Goal: Information Seeking & Learning: Check status

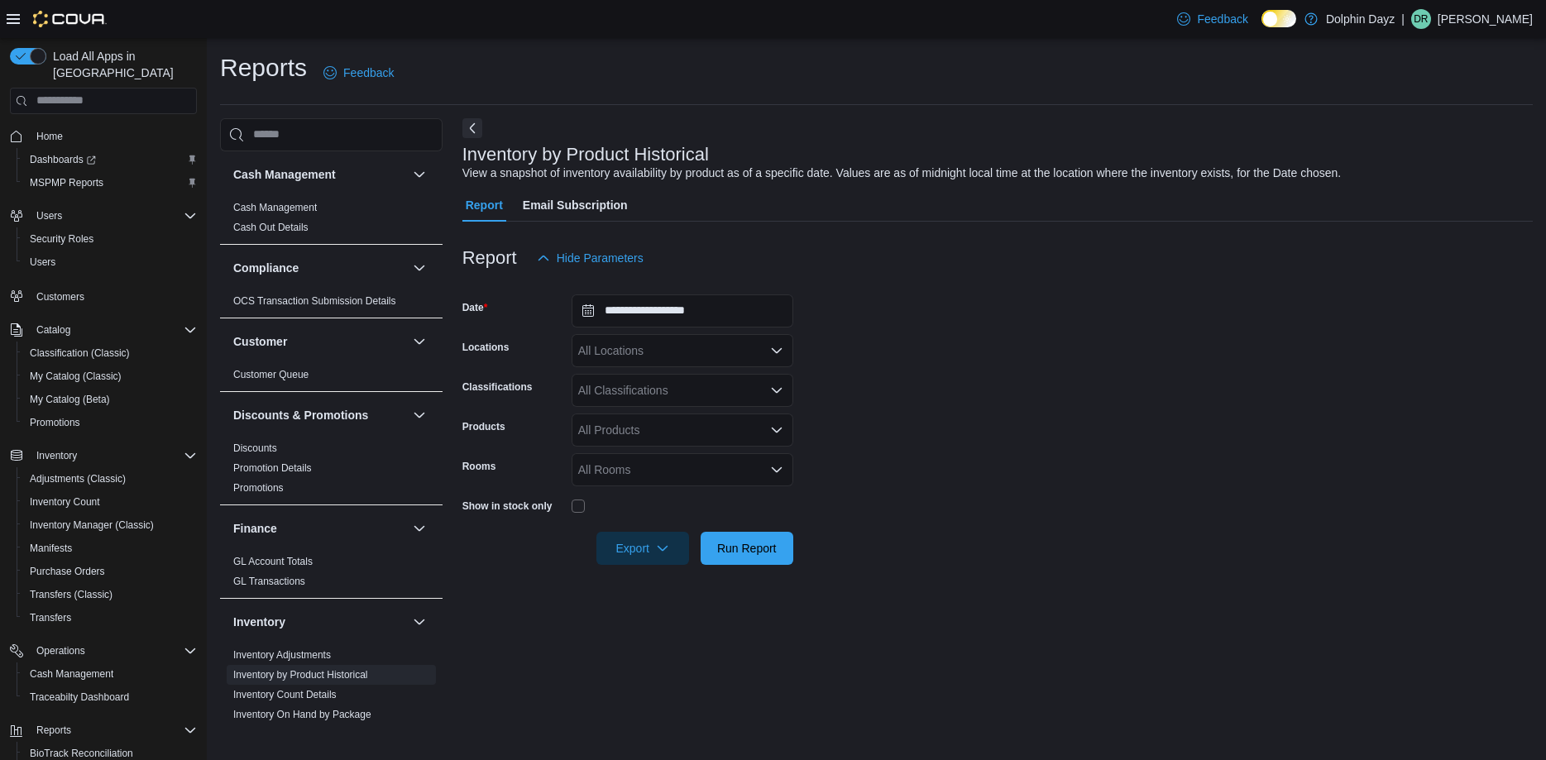
scroll to position [187, 0]
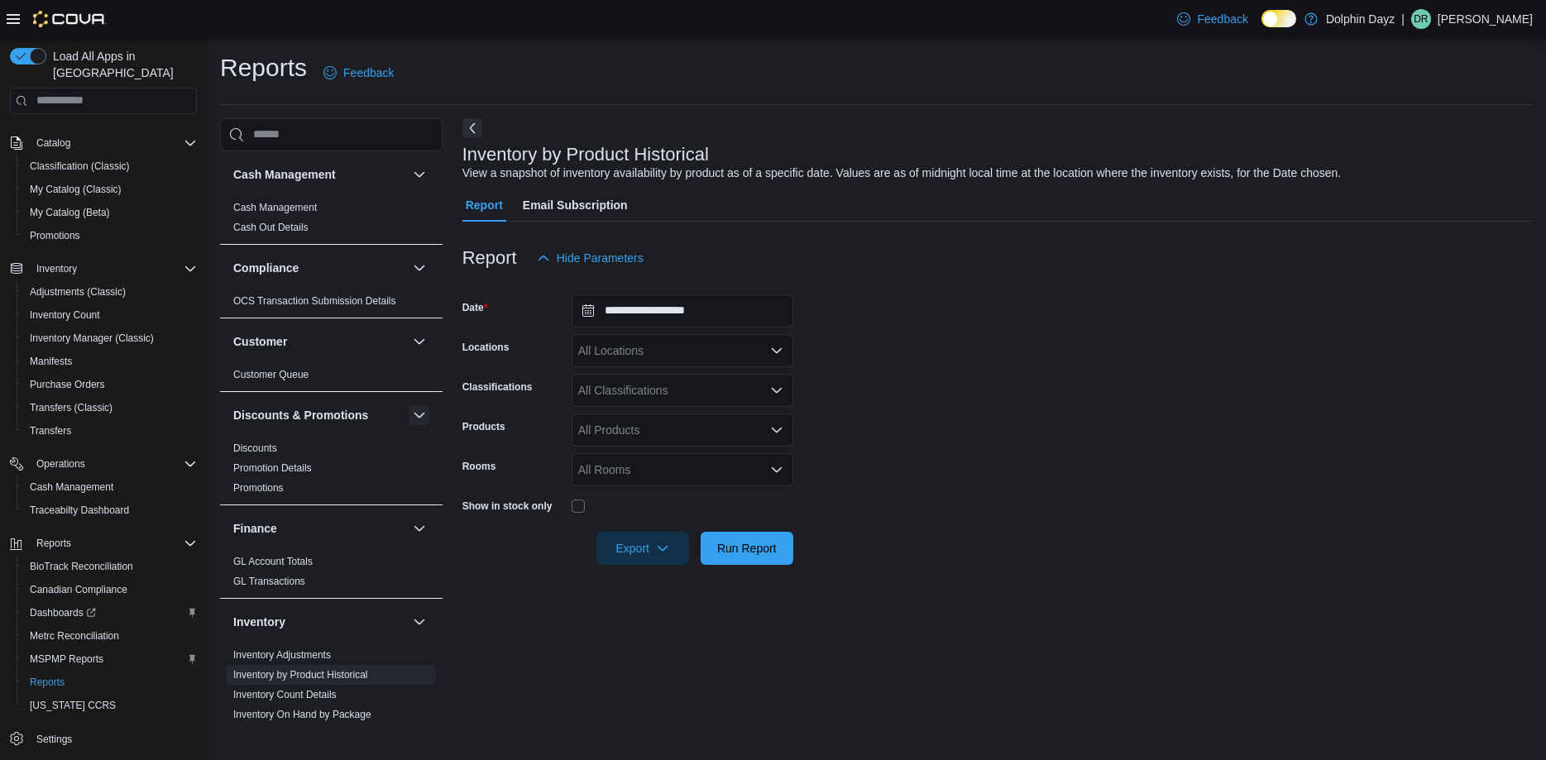
click at [424, 413] on button "button" at bounding box center [420, 415] width 20 height 20
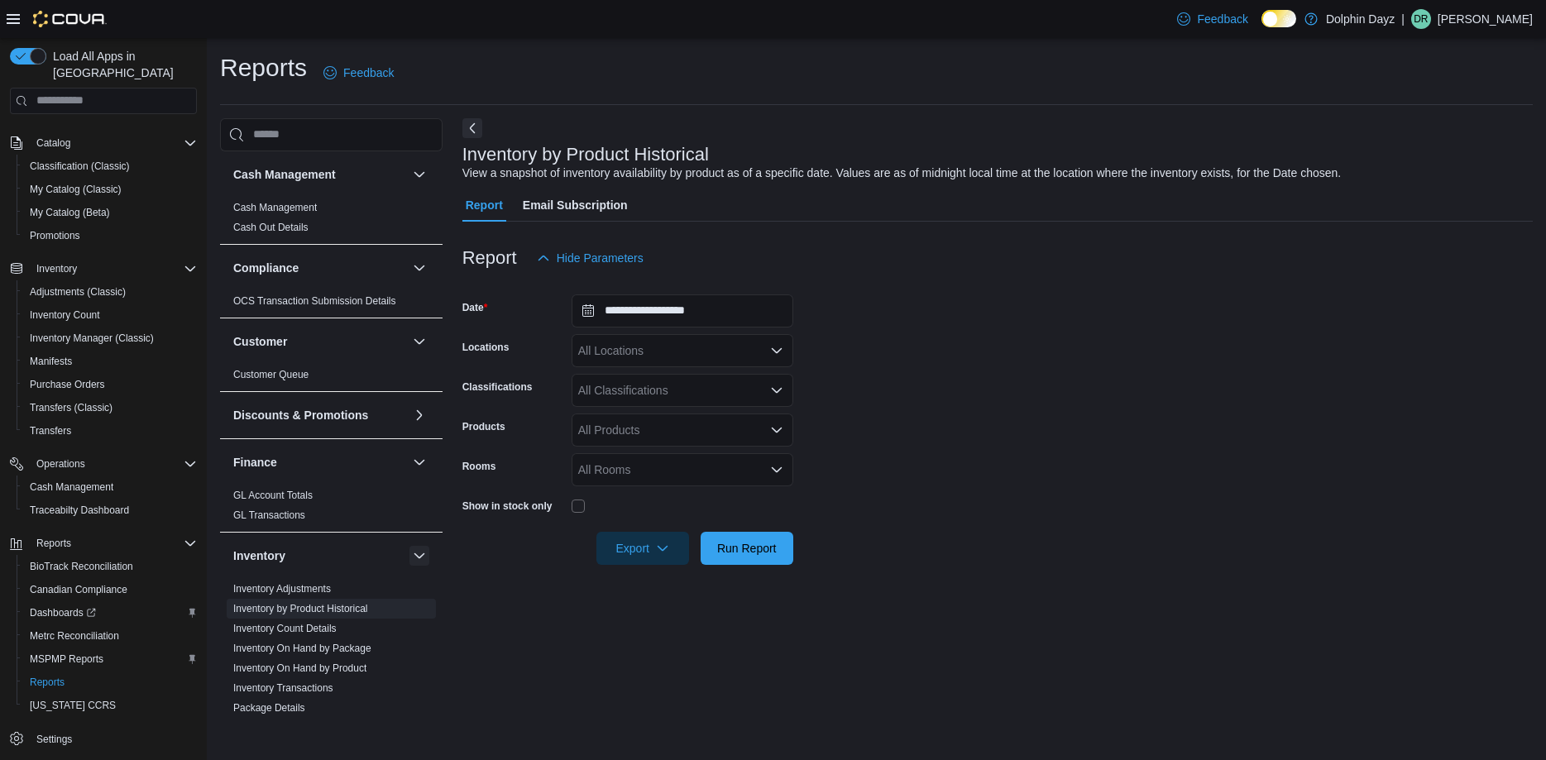
click at [423, 557] on button "button" at bounding box center [420, 556] width 20 height 20
click at [452, 614] on div "Cash Management Cash Management Cash Out Details Compliance OCS Transaction Sub…" at bounding box center [876, 419] width 1313 height 603
click at [443, 612] on div "Cash Management Cash Management Cash Out Details Compliance OCS Transaction Sub…" at bounding box center [876, 419] width 1313 height 603
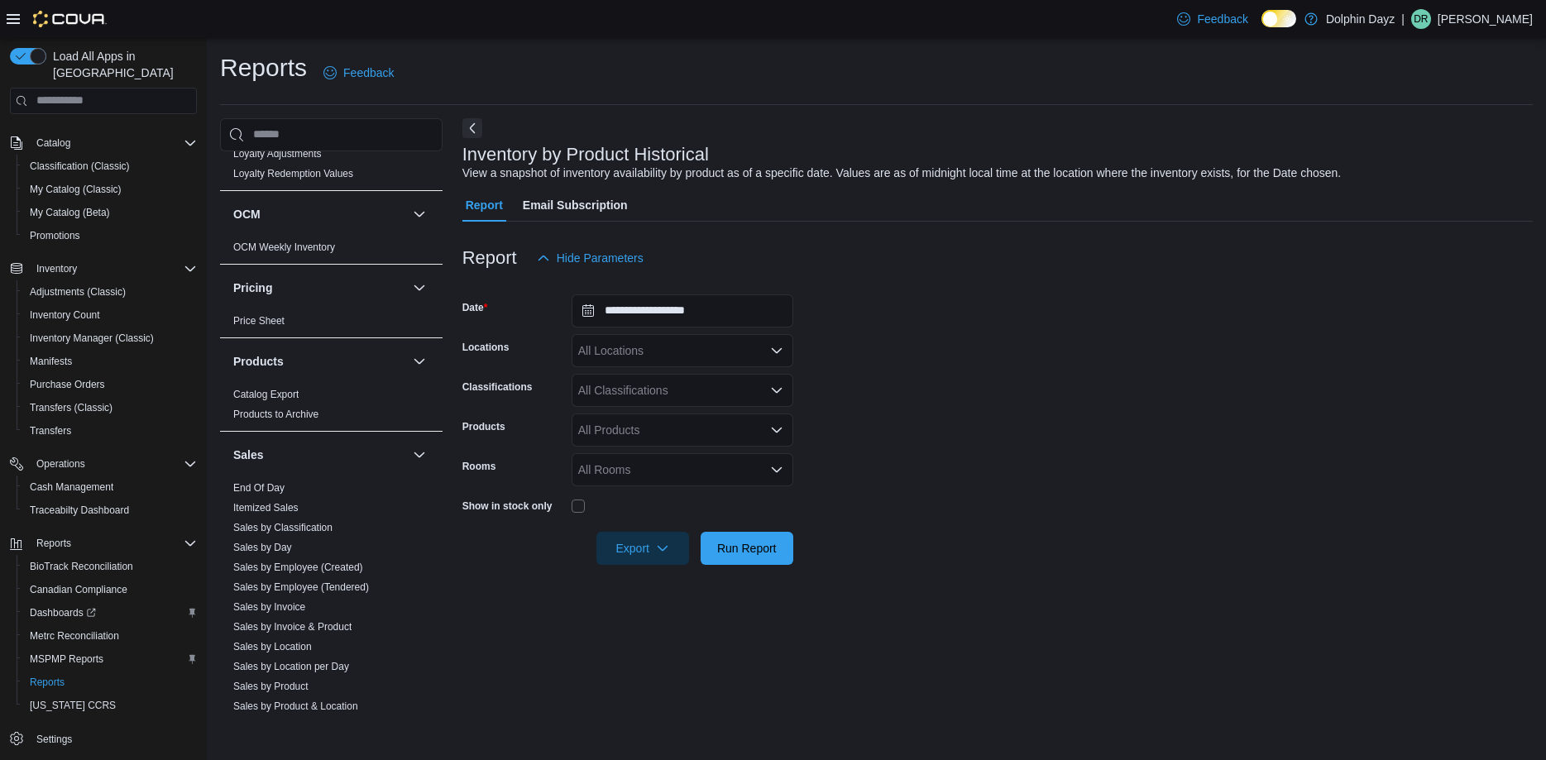
scroll to position [525, 0]
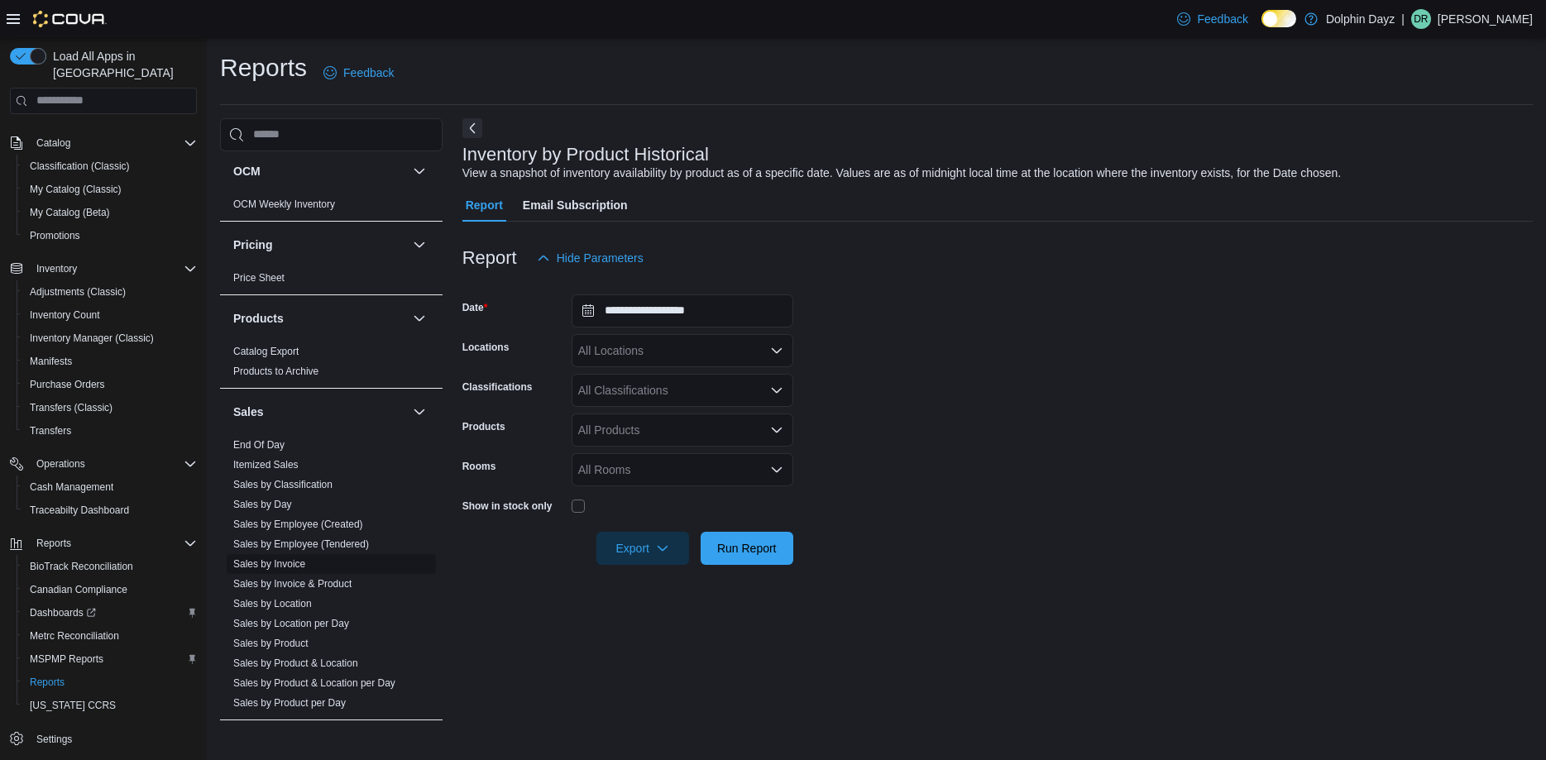
click at [282, 565] on link "Sales by Invoice" at bounding box center [269, 564] width 72 height 12
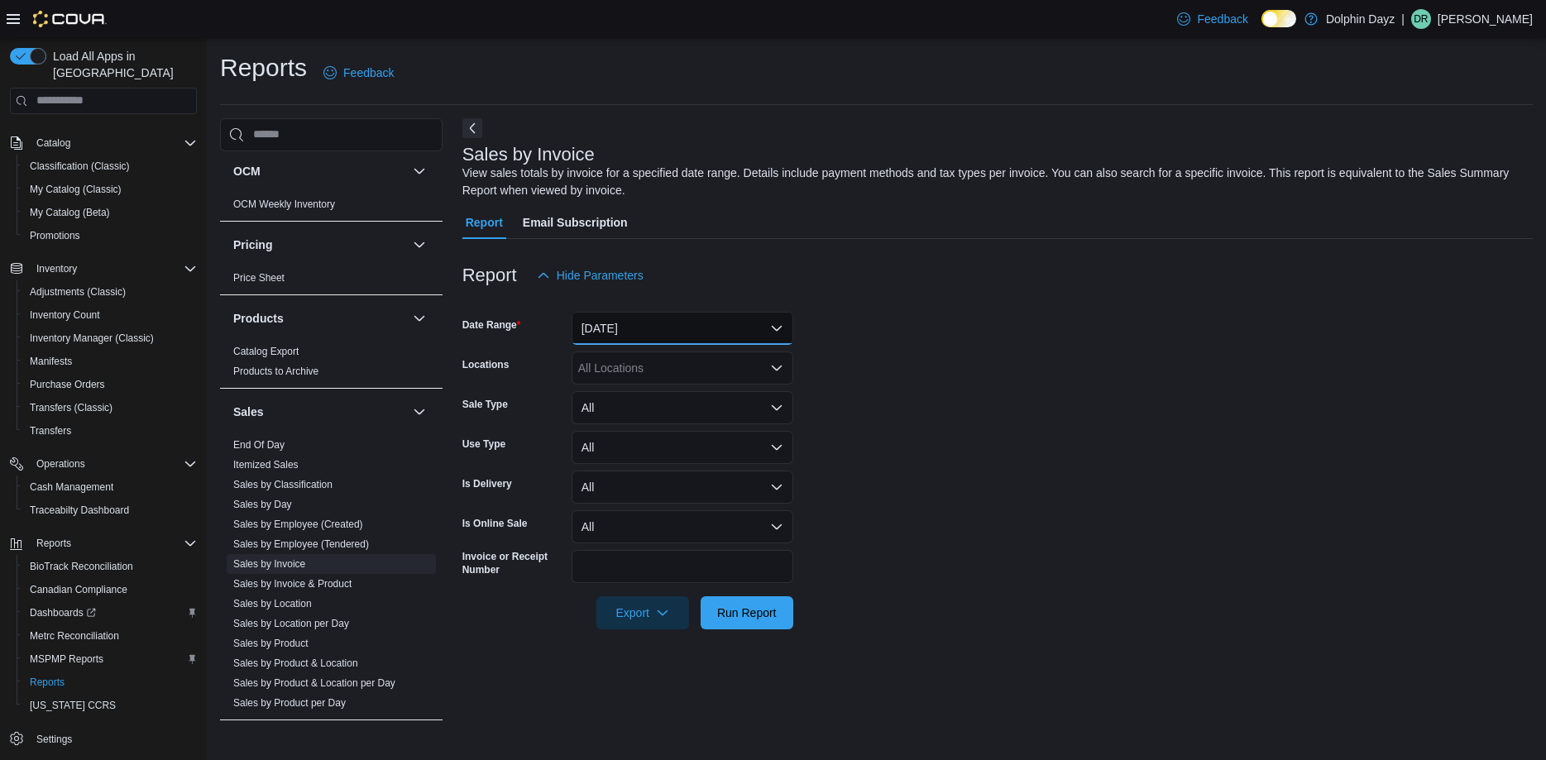
click at [649, 333] on button "[DATE]" at bounding box center [683, 328] width 222 height 33
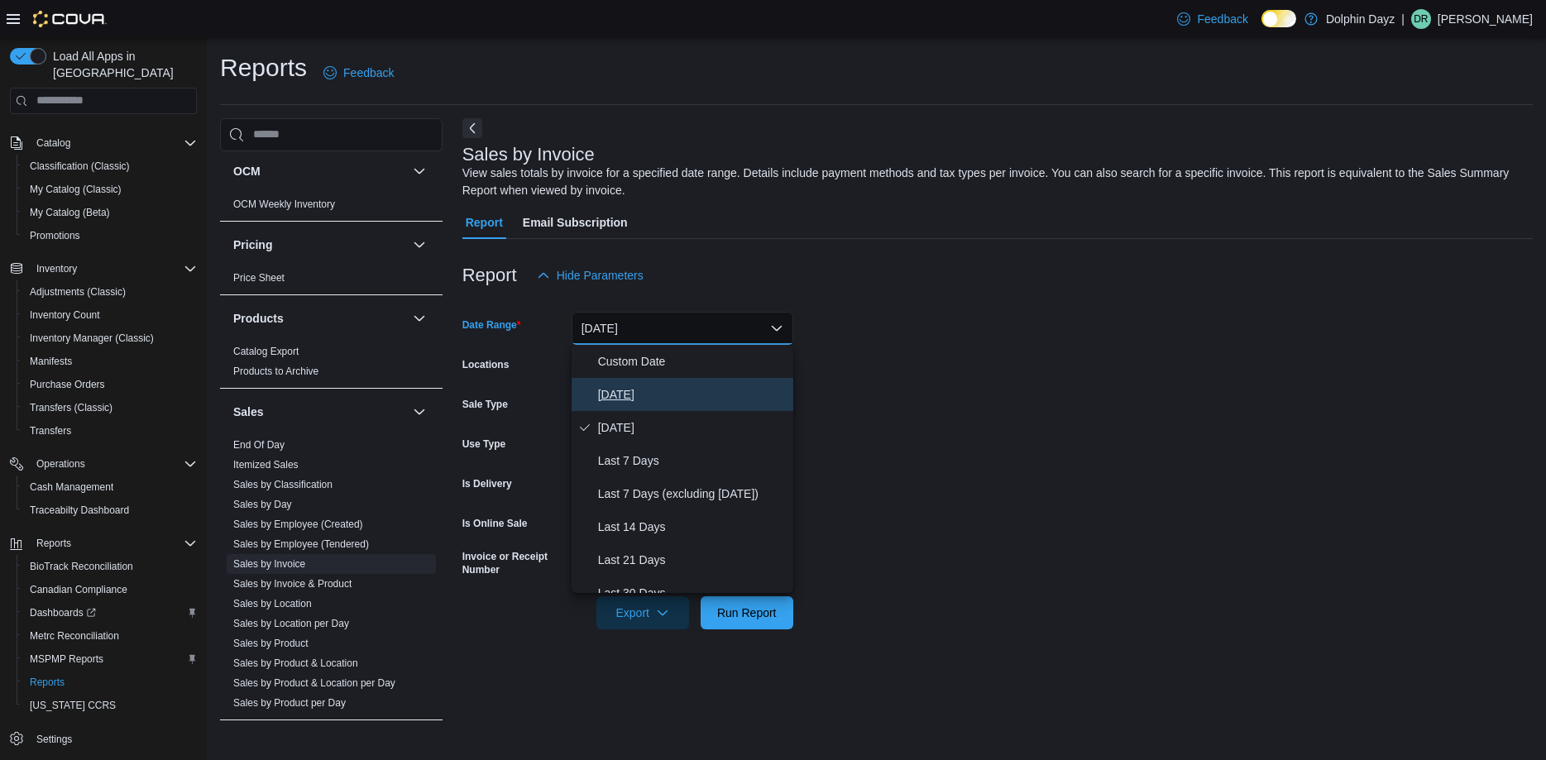
click at [625, 390] on span "[DATE]" at bounding box center [692, 395] width 189 height 20
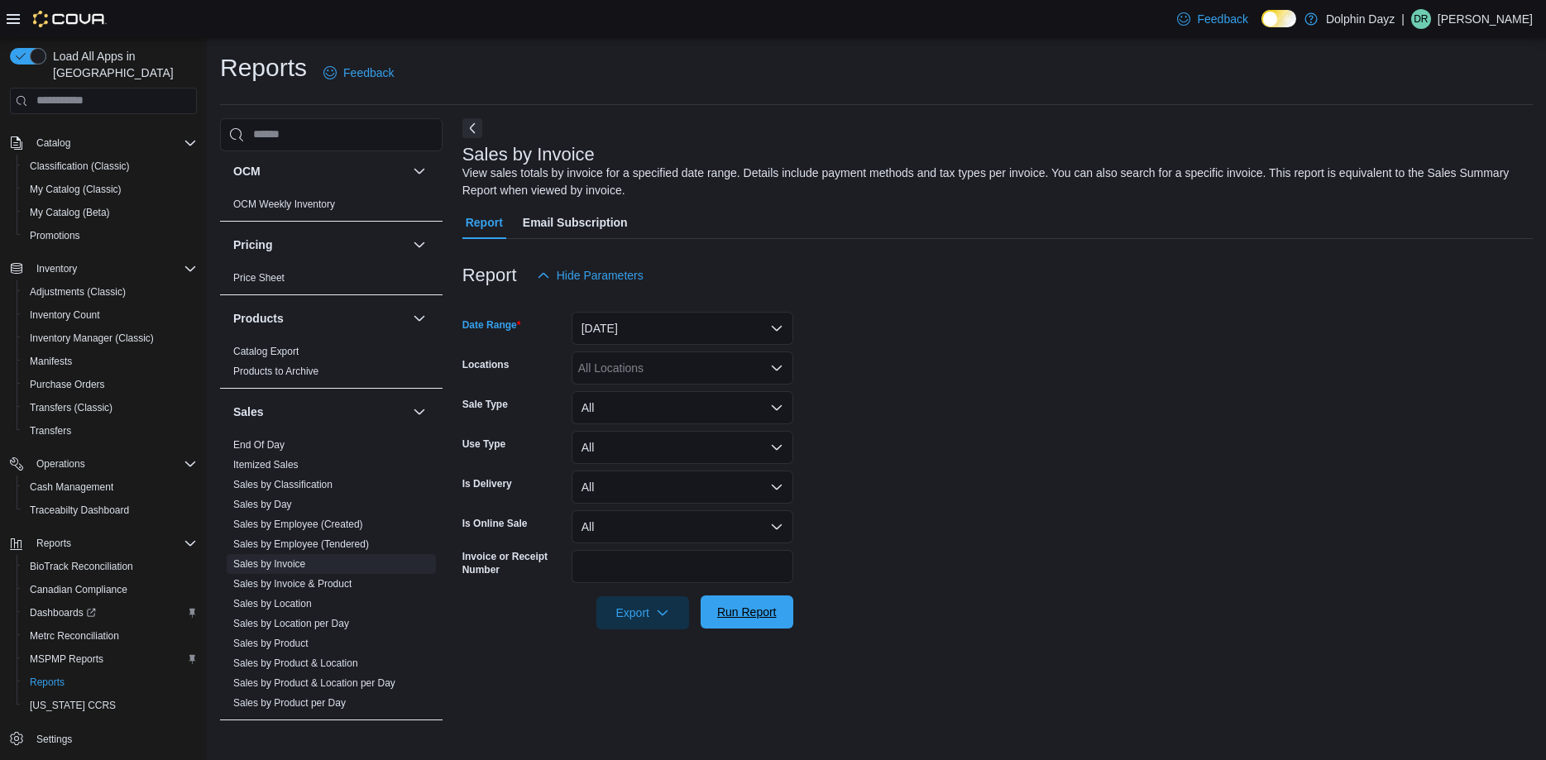
click at [771, 604] on span "Run Report" at bounding box center [747, 612] width 73 height 33
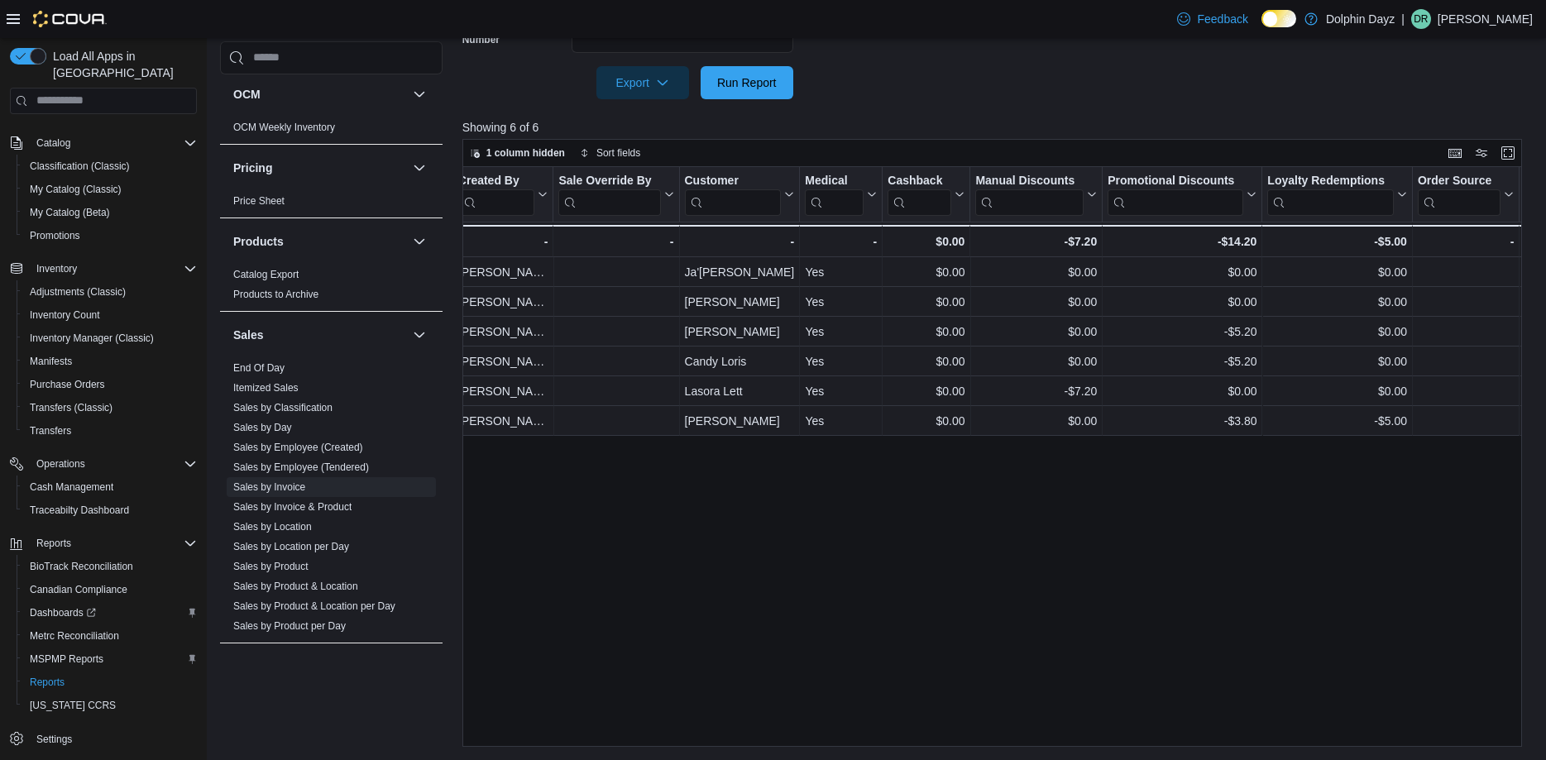
scroll to position [0, 2498]
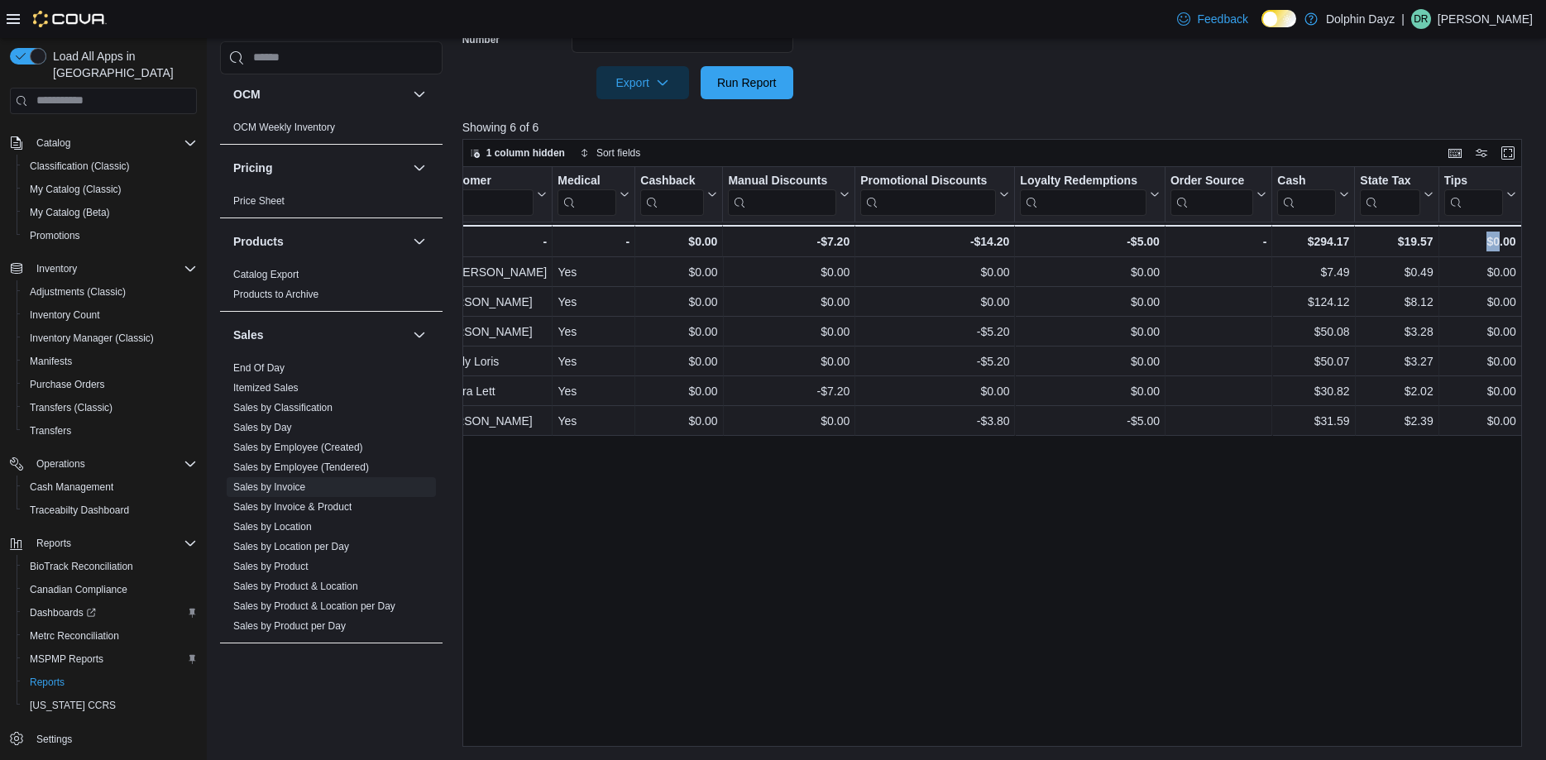
drag, startPoint x: 1499, startPoint y: 735, endPoint x: 1462, endPoint y: 740, distance: 37.5
click at [1462, 740] on div "Invoice # Click to view column header actions Receipt # Click to view column he…" at bounding box center [992, 457] width 1060 height 580
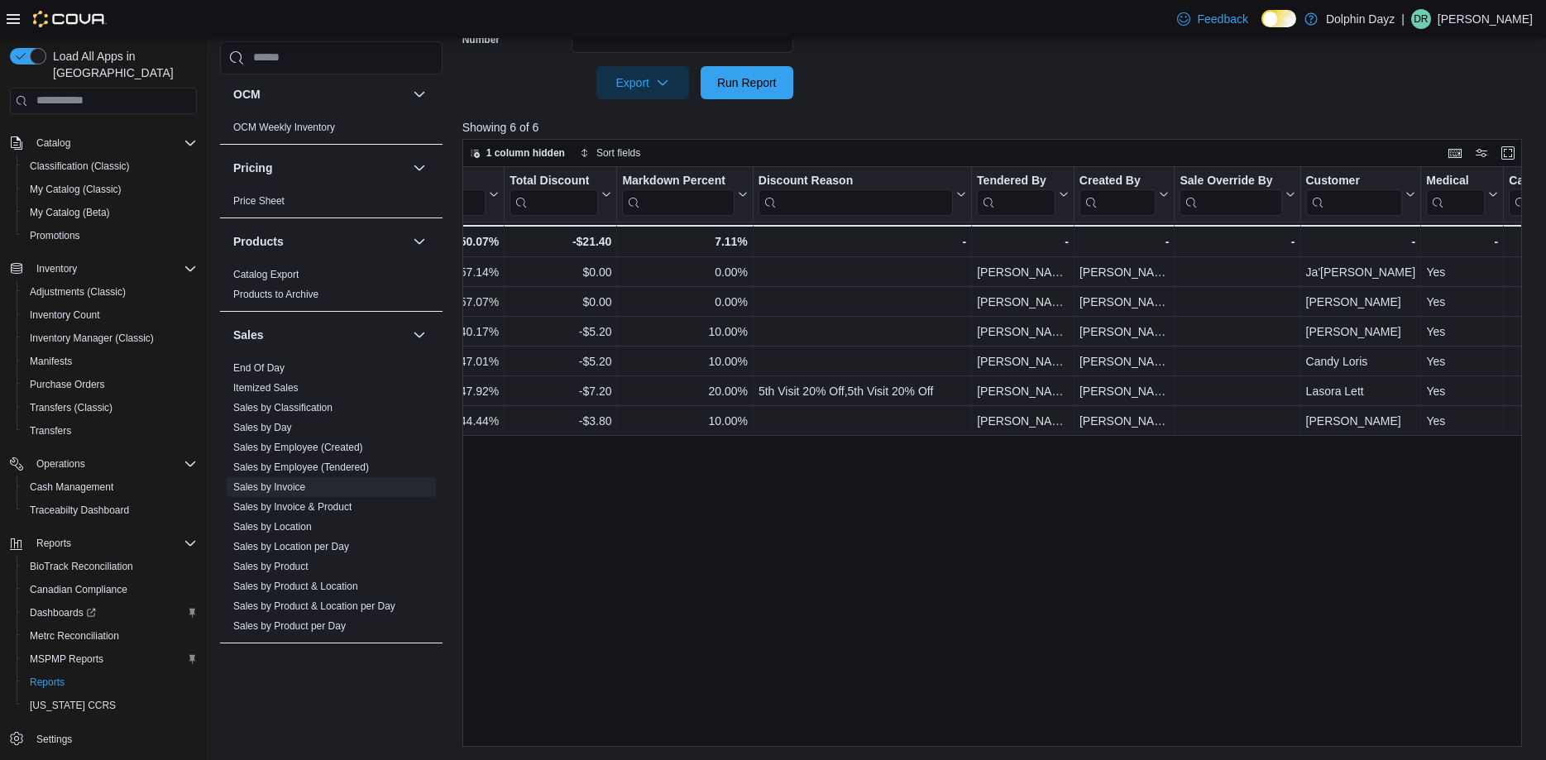
scroll to position [0, 1636]
click at [1224, 735] on div "Invoice # Click to view column header actions Receipt # Click to view column he…" at bounding box center [992, 457] width 1060 height 580
